Goal: Task Accomplishment & Management: Manage account settings

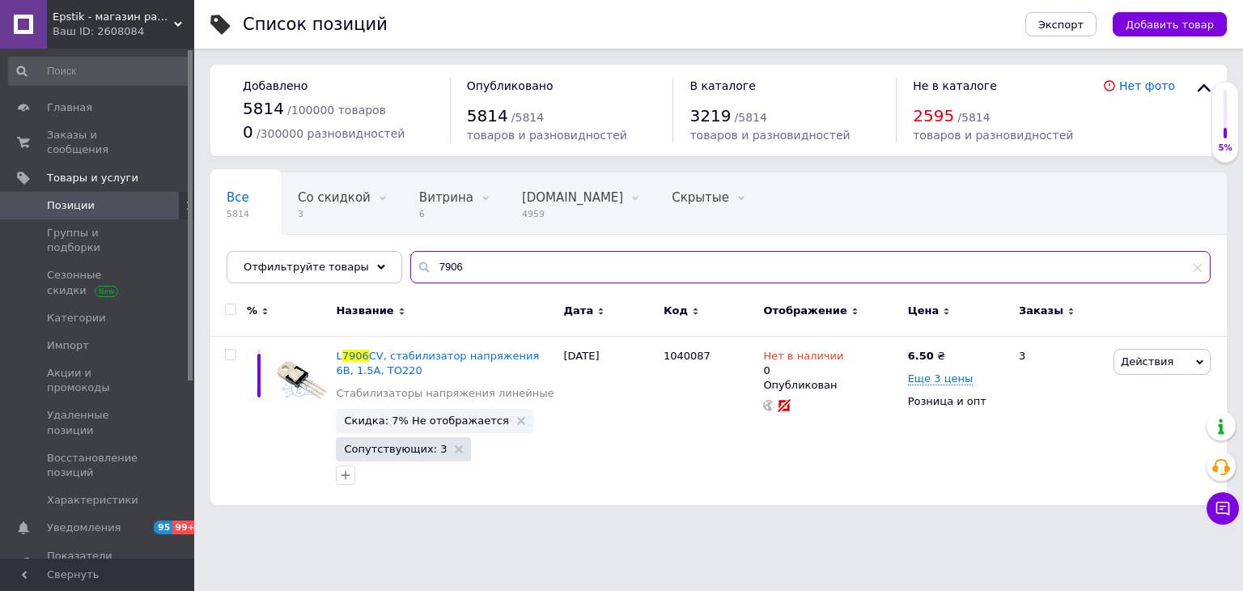
drag, startPoint x: 379, startPoint y: 252, endPoint x: 273, endPoint y: 240, distance: 105.9
click at [303, 240] on div "Все 5814 Со скидкой 3 Удалить Редактировать Витрина 6 Удалить Редактировать [DO…" at bounding box center [718, 227] width 1016 height 111
paste input "000401"
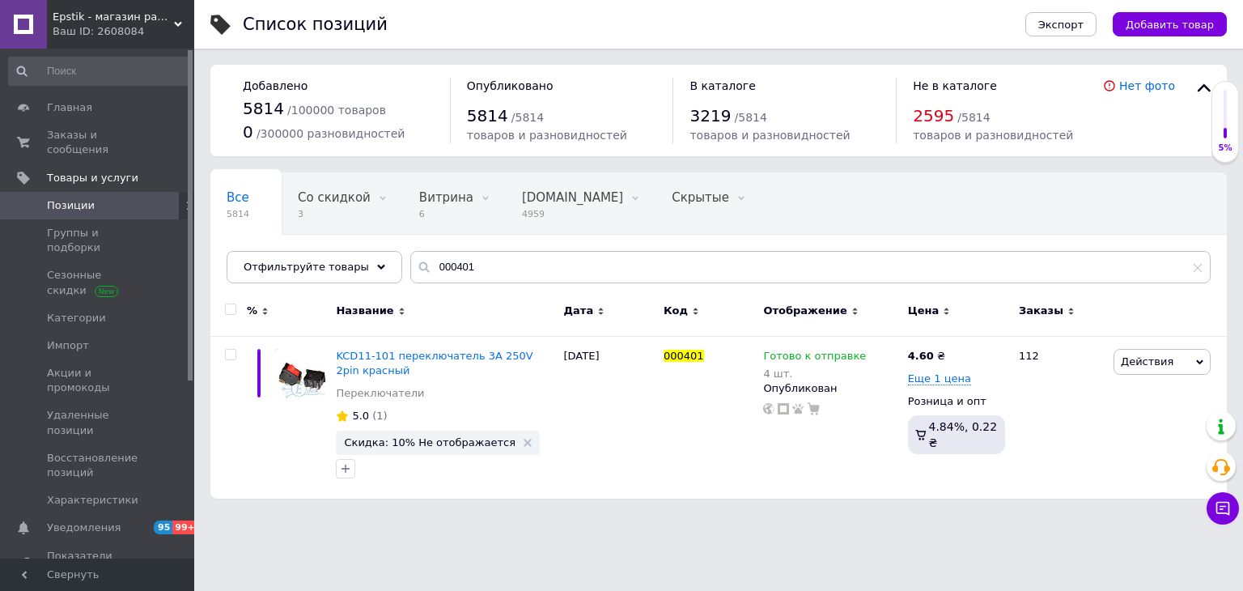
click at [1156, 515] on html "Epstik - магазин радиокомпонентов Ваш ID: 2608084 Сайт Epstik - магазин радиоко…" at bounding box center [621, 257] width 1243 height 515
drag, startPoint x: 485, startPoint y: 262, endPoint x: 223, endPoint y: 223, distance: 265.9
click at [233, 223] on div "Все 5814 Со скидкой 3 Удалить Редактировать Витрина 6 Удалить Редактировать [DO…" at bounding box center [718, 227] width 1016 height 111
paste input "1624"
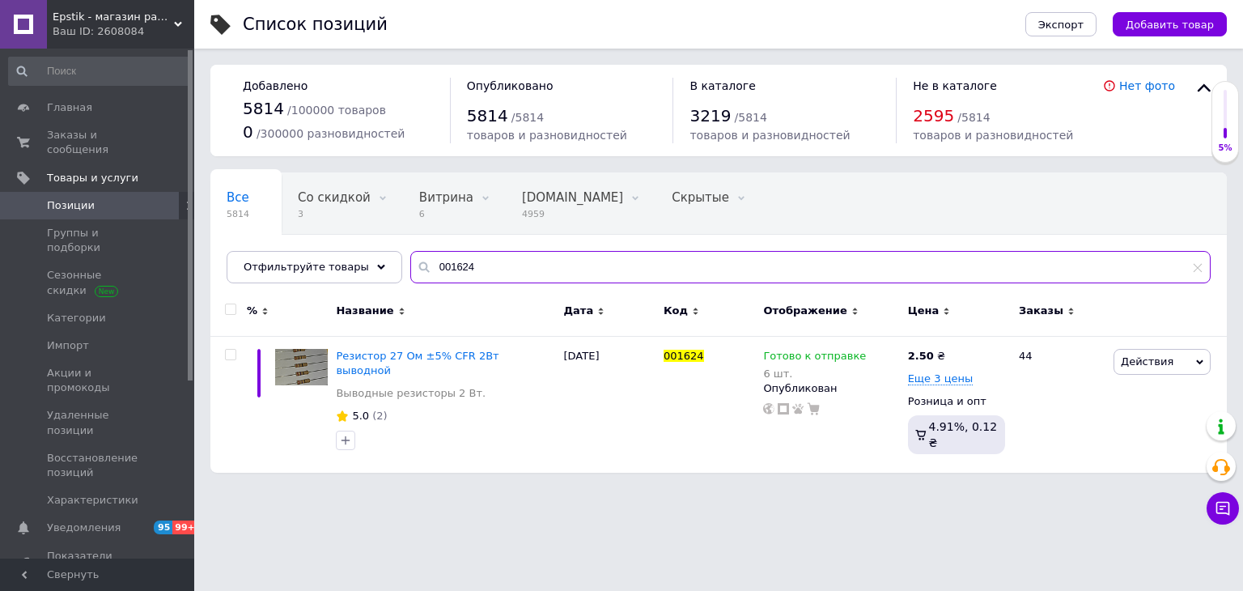
type input "001624"
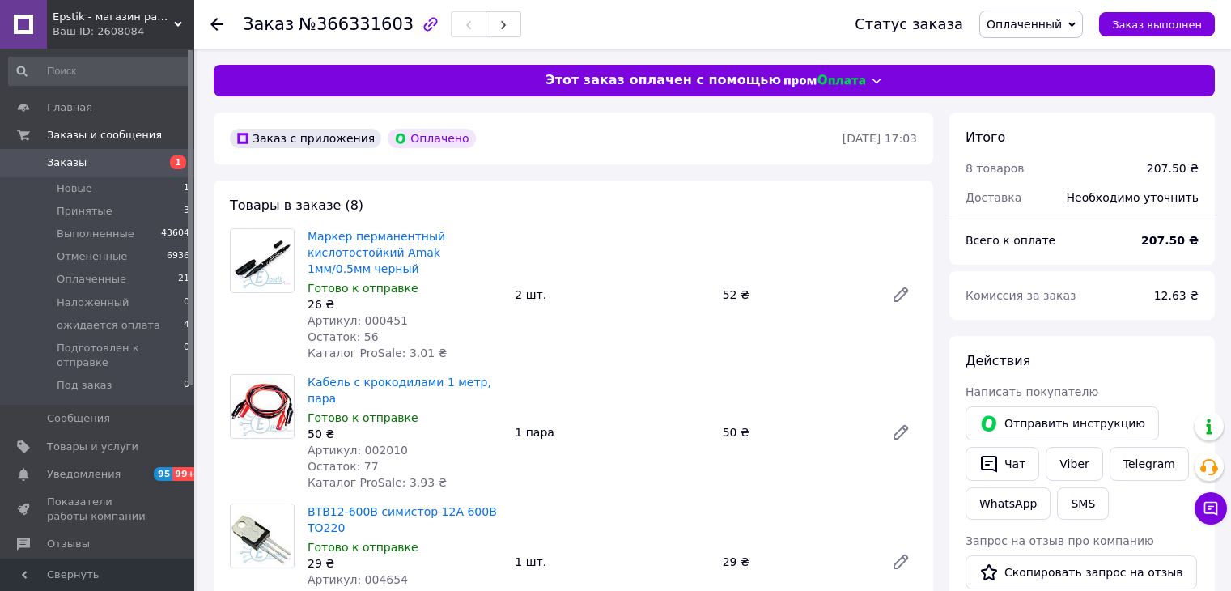
scroll to position [728, 0]
